Goal: Transaction & Acquisition: Purchase product/service

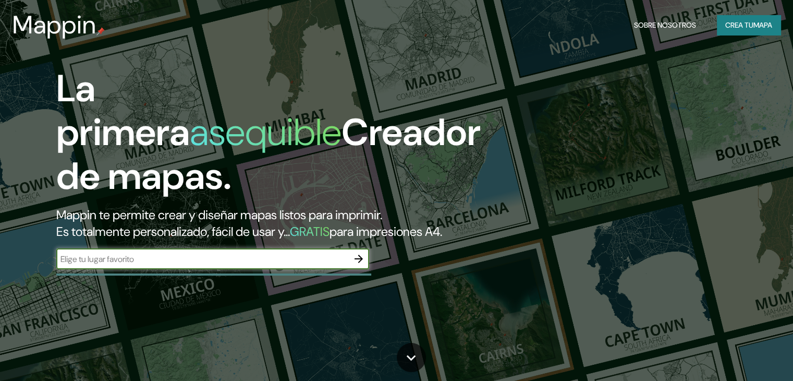
click at [354, 269] on button "button" at bounding box center [358, 258] width 21 height 21
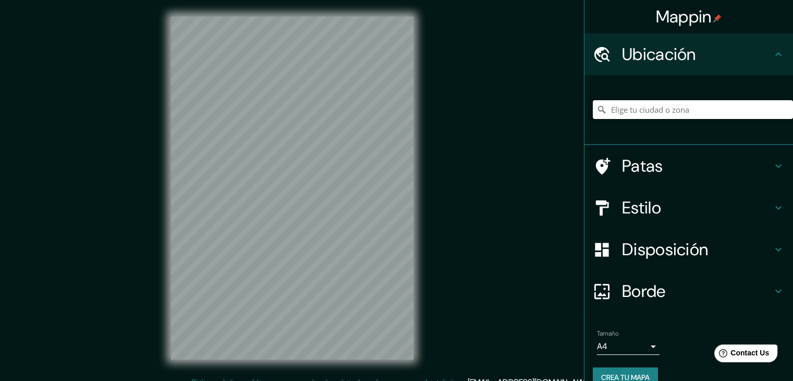
click at [654, 116] on input "Elige tu ciudad o zona" at bounding box center [693, 109] width 200 height 19
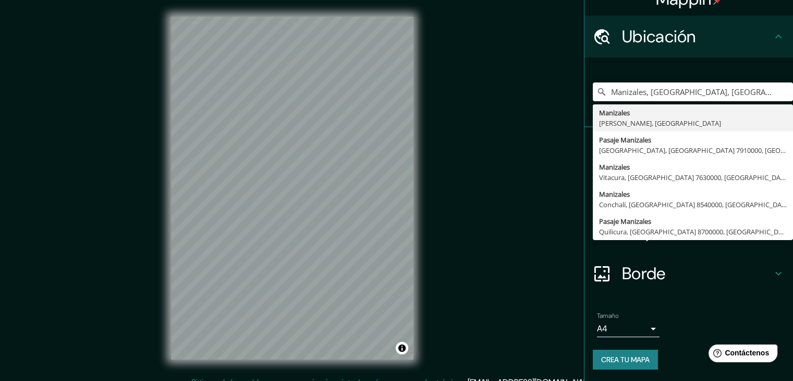
scroll to position [18, 0]
type input "Manizales, [GEOGRAPHIC_DATA], [GEOGRAPHIC_DATA]"
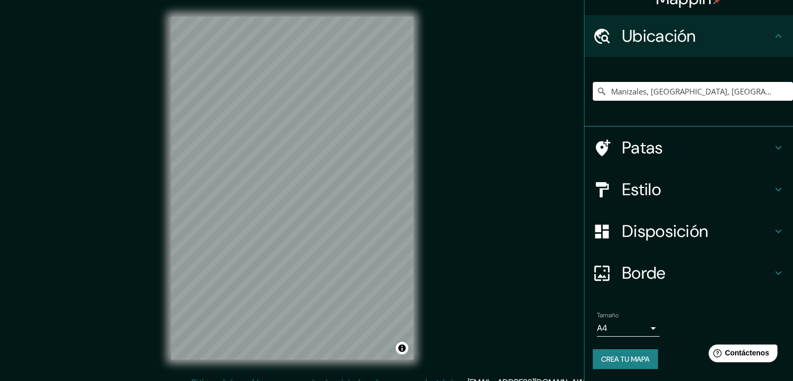
click at [740, 68] on div "Manizales, [GEOGRAPHIC_DATA], [GEOGRAPHIC_DATA] Manizales [PERSON_NAME], [GEOGR…" at bounding box center [693, 91] width 200 height 52
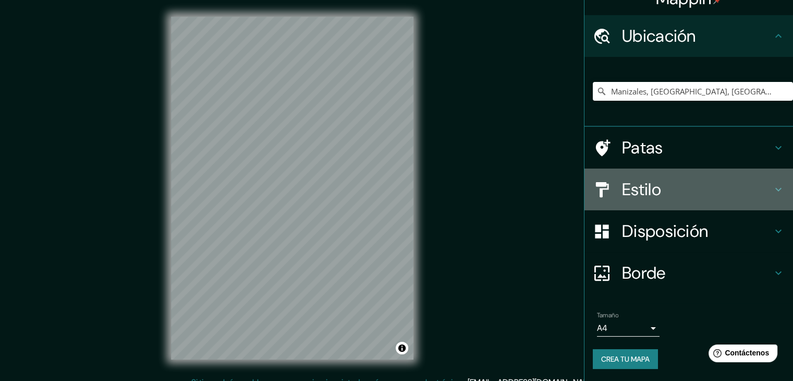
click at [665, 193] on h4 "Estilo" at bounding box center [697, 189] width 150 height 21
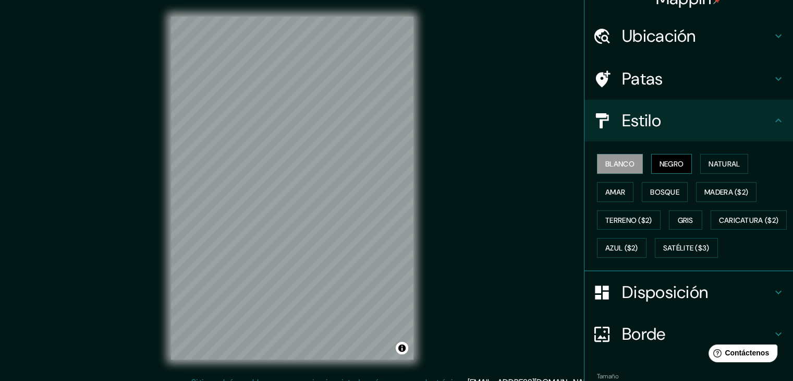
click at [661, 161] on font "Negro" at bounding box center [672, 163] width 25 height 9
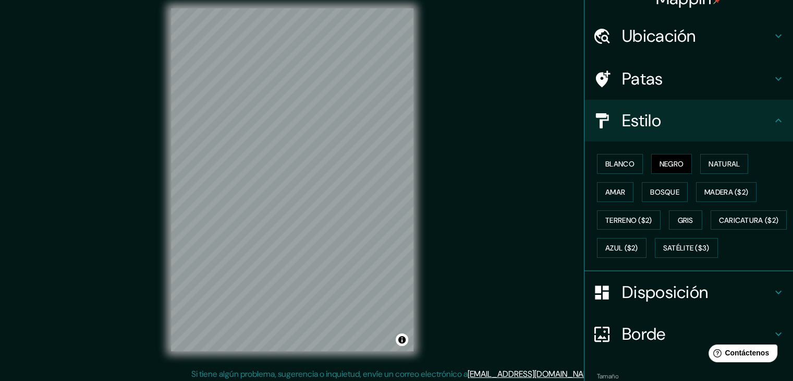
scroll to position [12, 0]
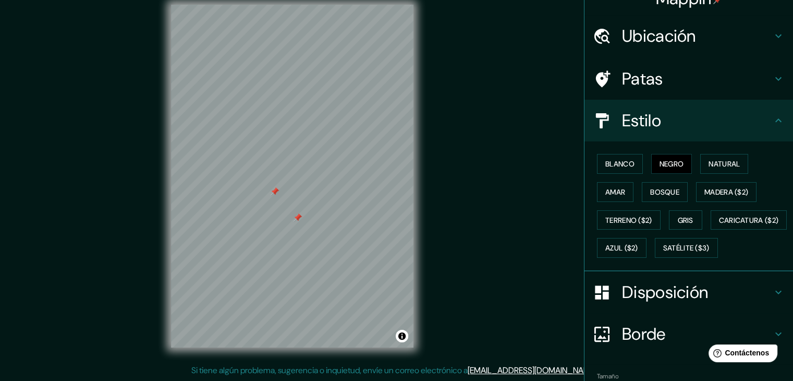
click at [694, 79] on h4 "Patas" at bounding box center [697, 78] width 150 height 21
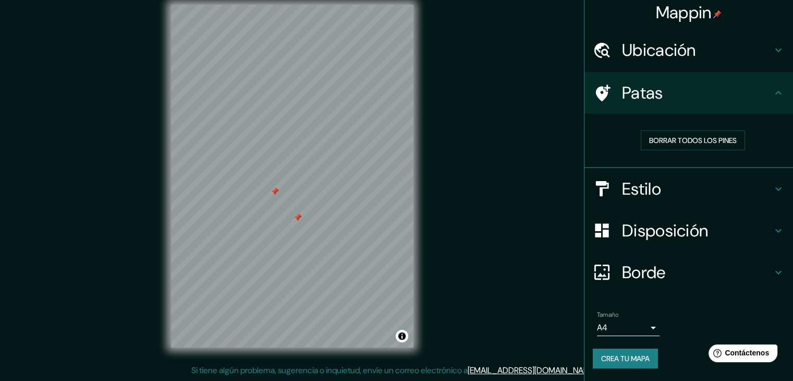
scroll to position [3, 0]
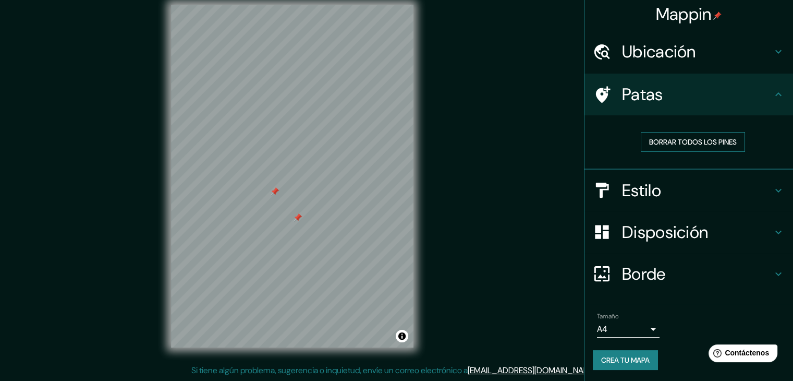
click at [706, 142] on font "Borrar todos los pines" at bounding box center [693, 141] width 88 height 9
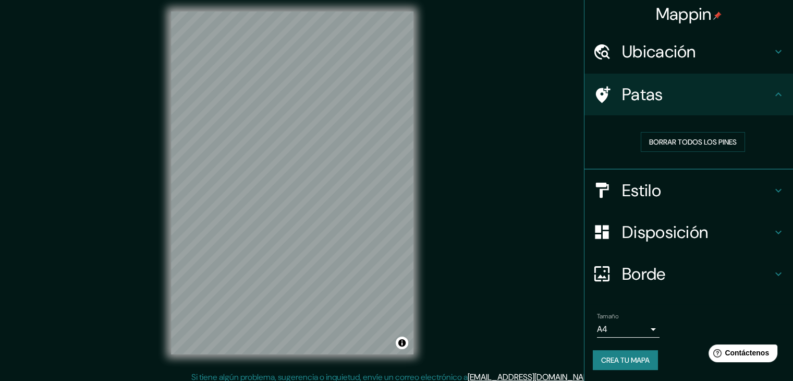
scroll to position [0, 0]
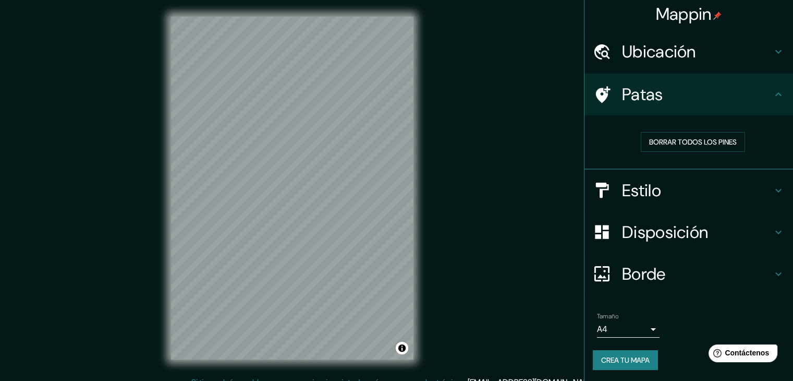
click at [628, 330] on body "Mappin Ubicación Manizales, [GEOGRAPHIC_DATA], [GEOGRAPHIC_DATA] Manizales [PER…" at bounding box center [396, 190] width 793 height 381
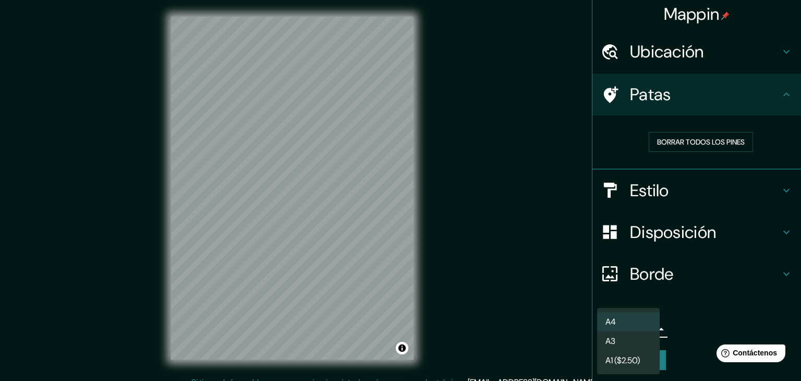
click at [624, 340] on li "A3" at bounding box center [628, 340] width 63 height 19
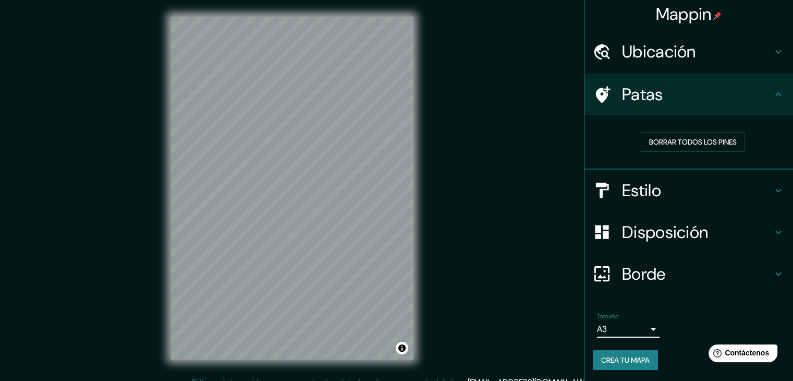
click at [638, 329] on body "Mappin Ubicación Manizales, [GEOGRAPHIC_DATA], [GEOGRAPHIC_DATA] Manizales [PER…" at bounding box center [396, 190] width 793 height 381
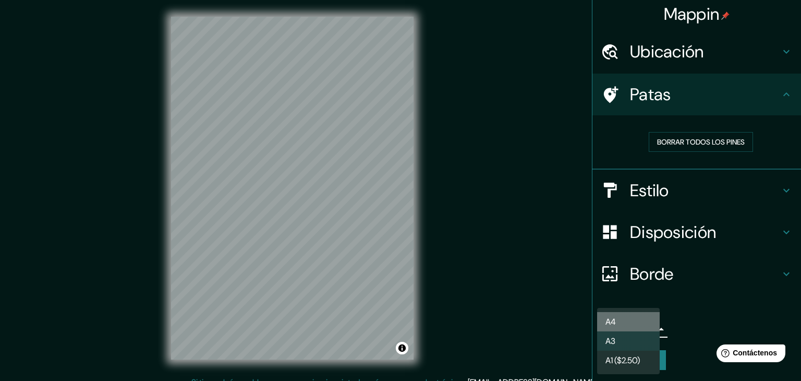
click at [638, 322] on li "A4" at bounding box center [628, 321] width 63 height 19
type input "single"
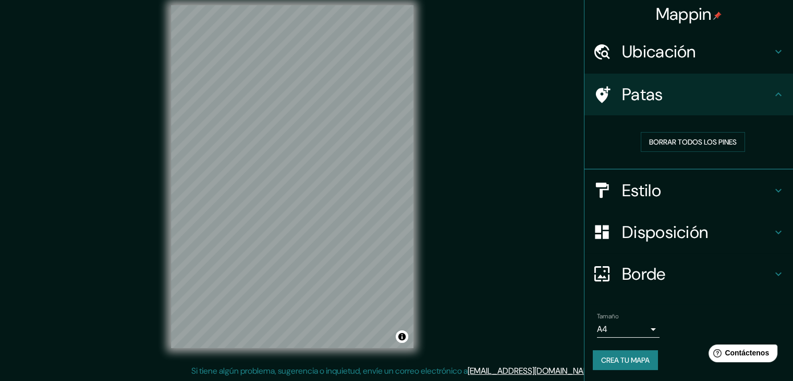
scroll to position [12, 0]
